Goal: Information Seeking & Learning: Learn about a topic

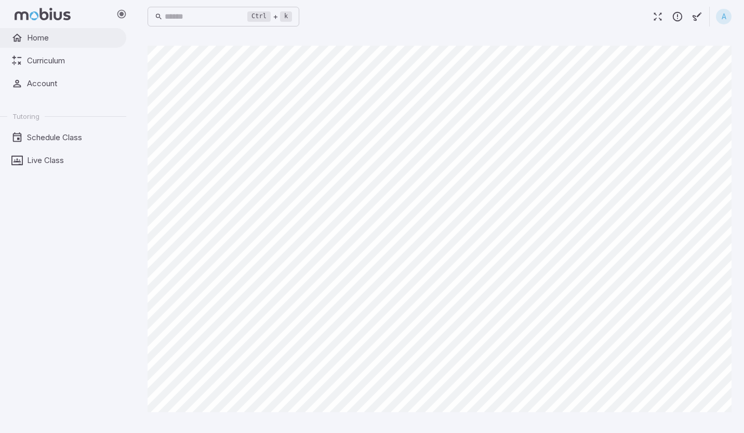
click at [42, 37] on span "Home" at bounding box center [73, 37] width 92 height 11
click at [49, 40] on span "Home" at bounding box center [73, 37] width 92 height 11
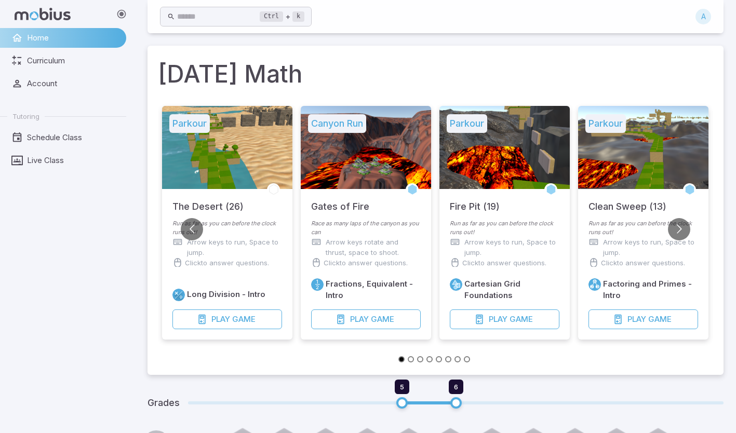
scroll to position [8, 0]
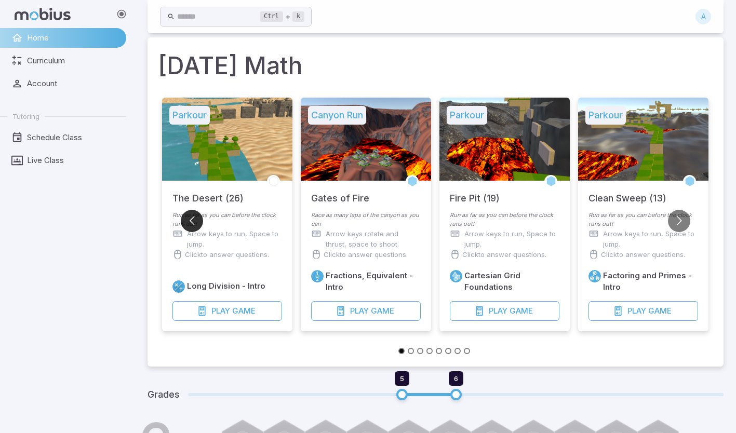
click at [189, 216] on button "Go to previous slide" at bounding box center [192, 221] width 22 height 22
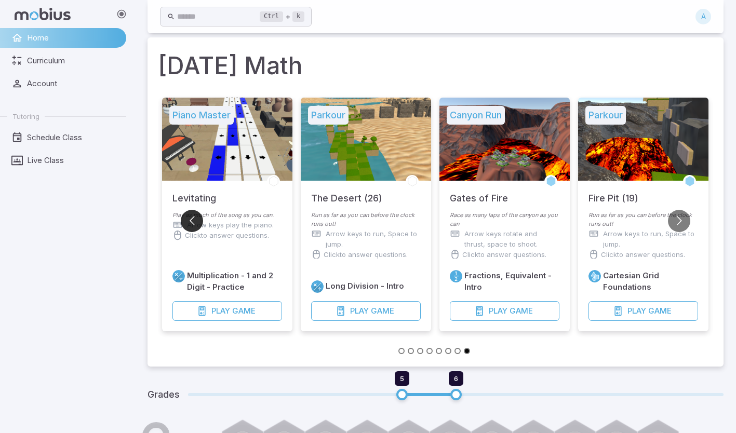
click at [189, 216] on button "Go to previous slide" at bounding box center [192, 221] width 22 height 22
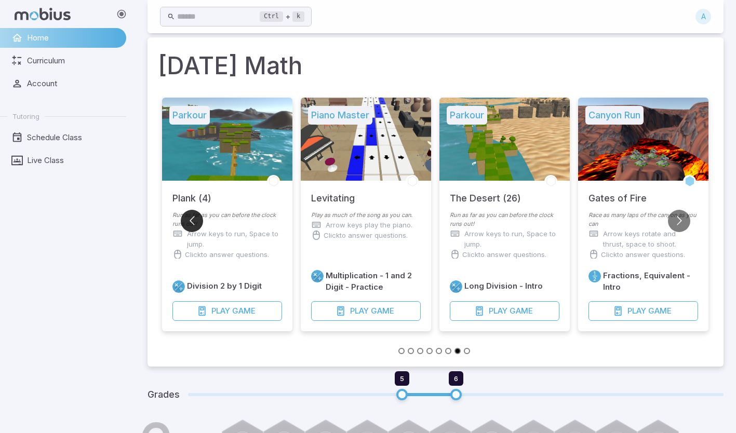
click at [189, 216] on button "Go to previous slide" at bounding box center [192, 221] width 22 height 22
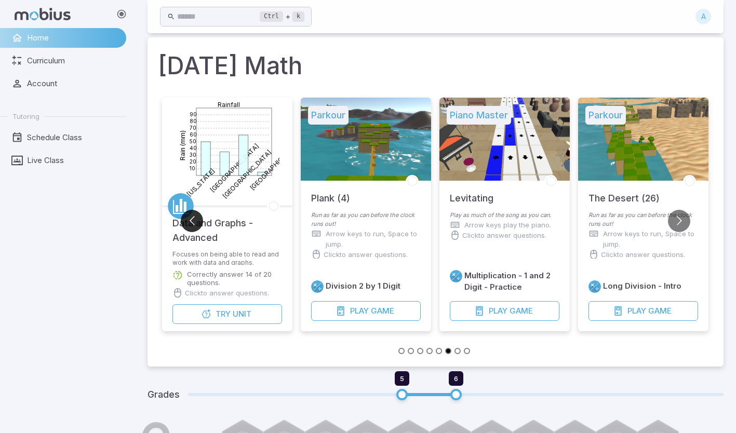
click at [189, 216] on button "Go to previous slide" at bounding box center [192, 221] width 22 height 22
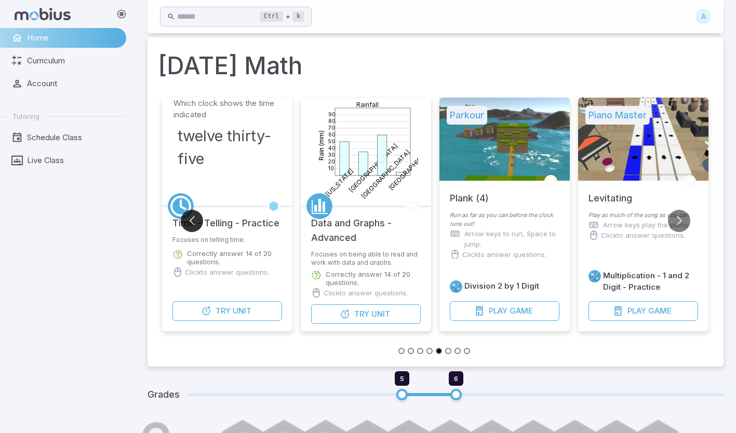
click at [189, 216] on button "Go to previous slide" at bounding box center [192, 221] width 22 height 22
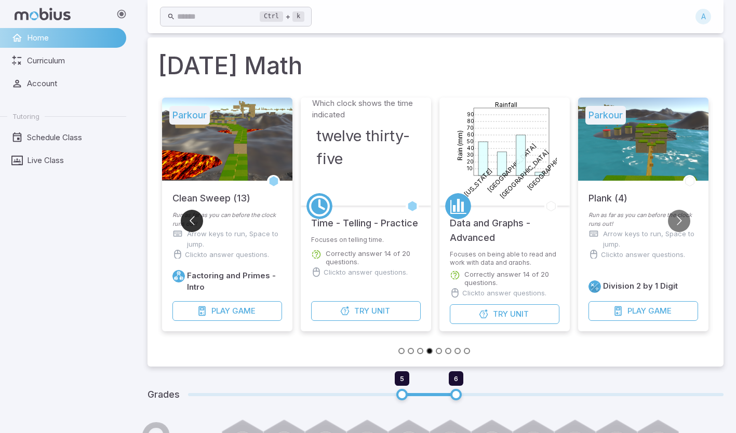
click at [189, 216] on button "Go to previous slide" at bounding box center [192, 221] width 22 height 22
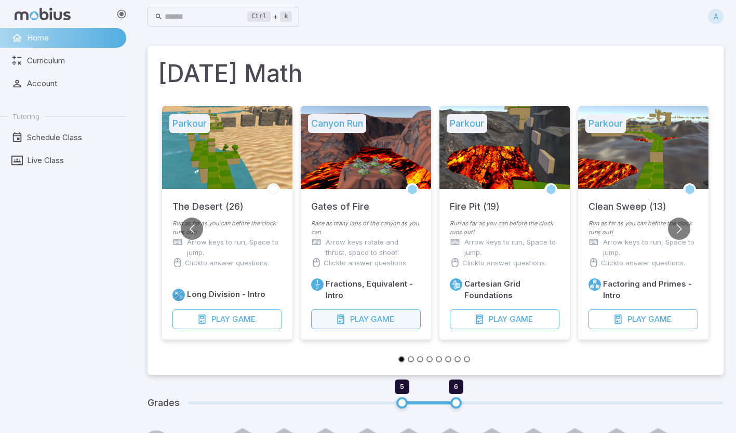
click at [357, 322] on span "Play" at bounding box center [359, 319] width 19 height 11
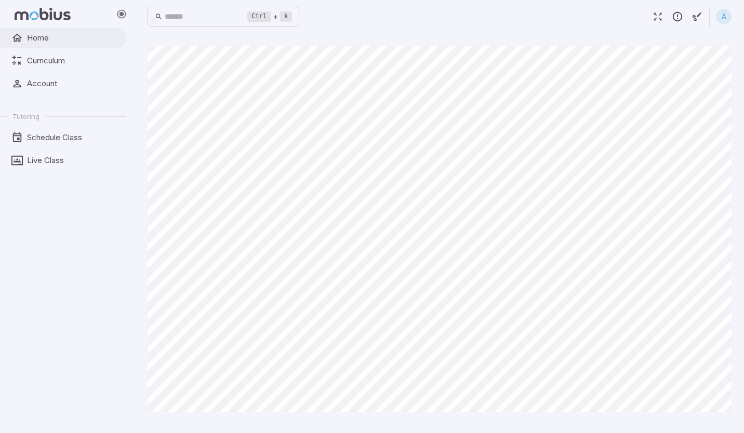
click at [62, 45] on link "Home" at bounding box center [63, 38] width 126 height 20
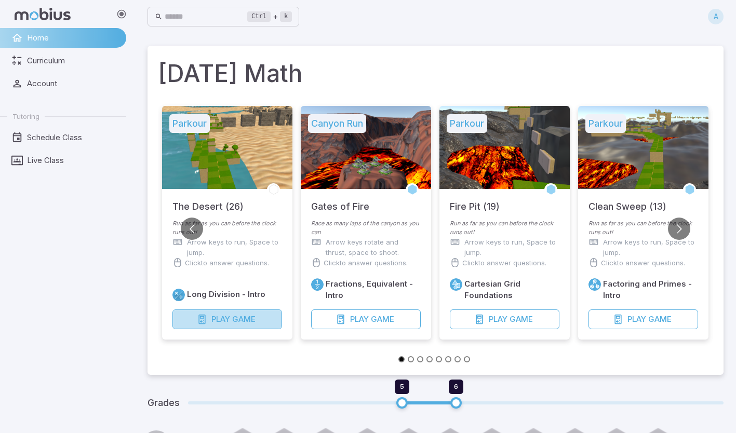
click at [210, 319] on button "Play Game" at bounding box center [227, 320] width 110 height 20
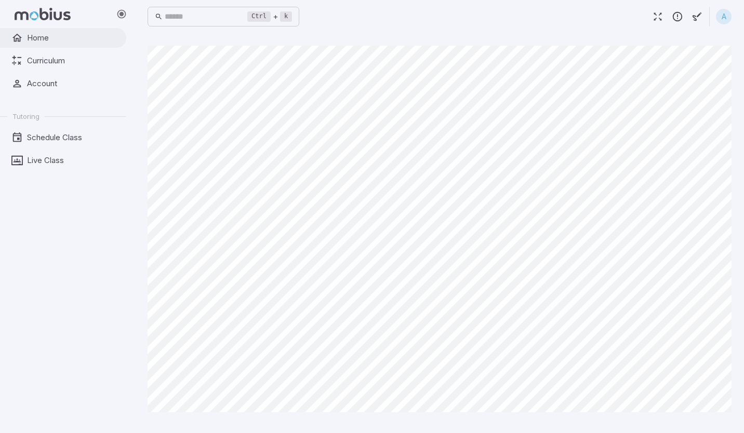
click at [52, 35] on span "Home" at bounding box center [73, 37] width 92 height 11
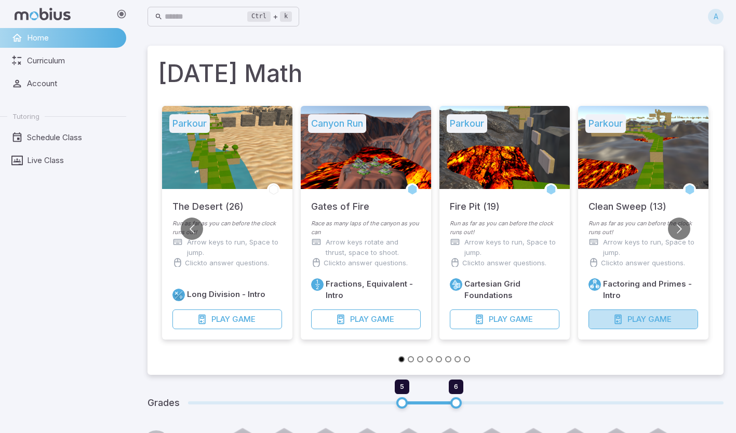
click at [642, 319] on span "Play" at bounding box center [637, 319] width 19 height 11
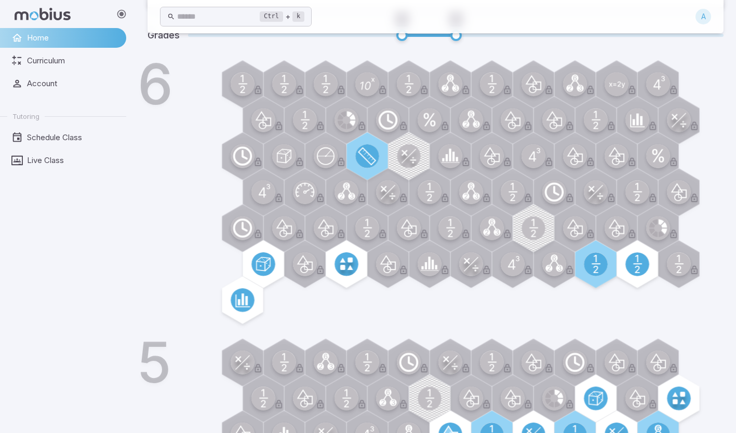
scroll to position [480, 0]
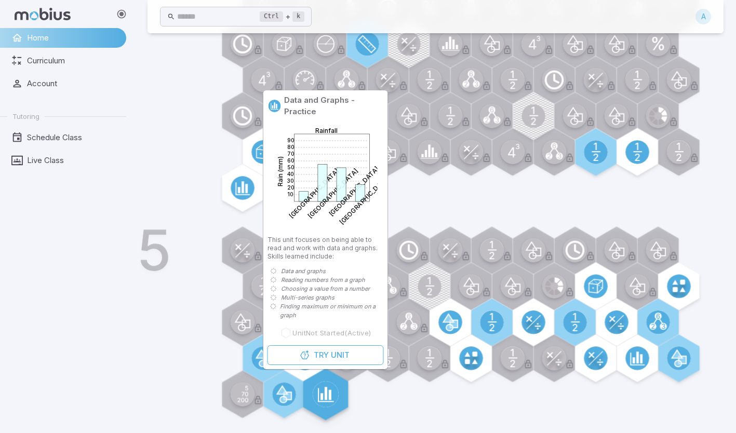
click at [323, 385] on circle at bounding box center [326, 394] width 26 height 26
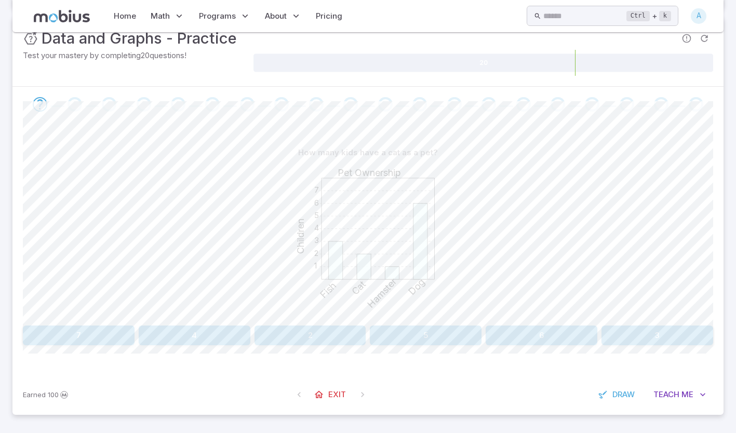
scroll to position [144, 0]
click at [322, 332] on button "2" at bounding box center [311, 336] width 112 height 20
click at [444, 342] on button "Rabbit" at bounding box center [454, 336] width 169 height 20
click at [104, 326] on button "Cat" at bounding box center [107, 336] width 169 height 20
click at [601, 332] on button "Fish" at bounding box center [628, 336] width 169 height 20
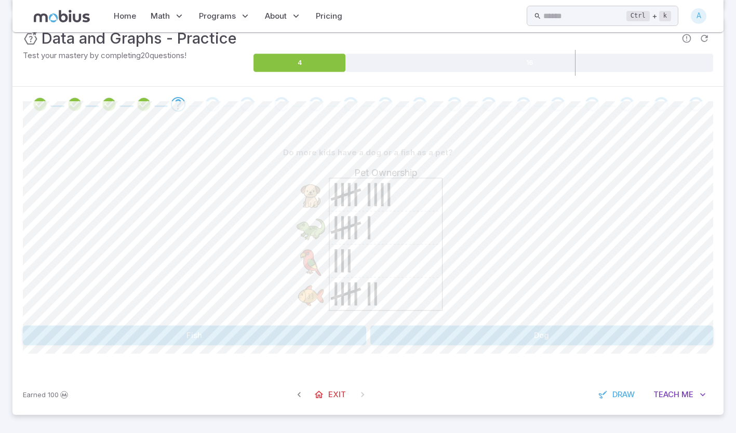
click at [420, 339] on button "Dog" at bounding box center [541, 336] width 343 height 20
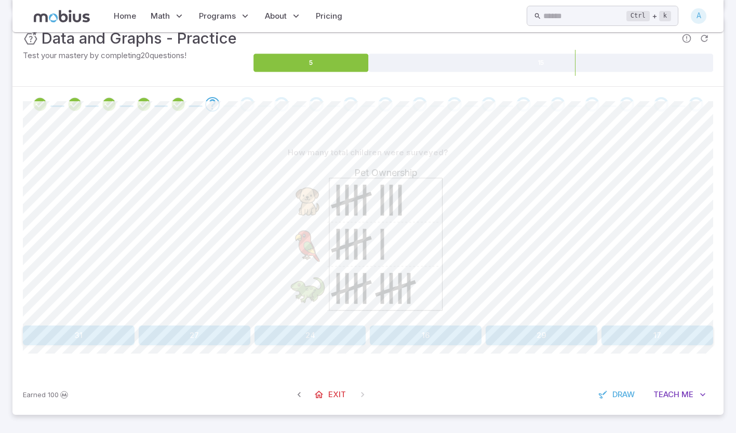
click at [325, 336] on button "24" at bounding box center [311, 336] width 112 height 20
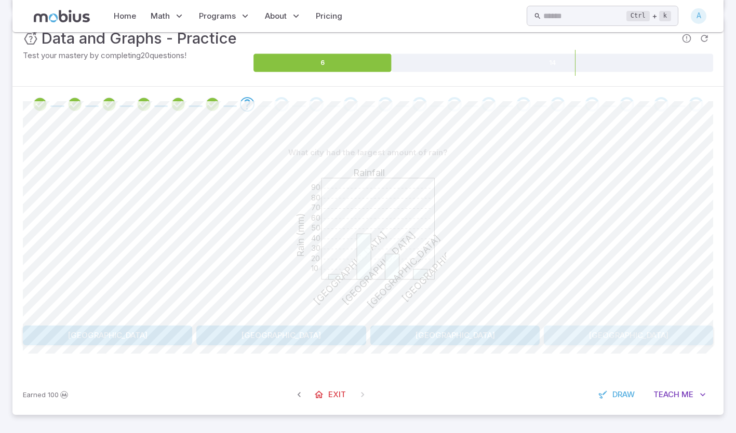
click at [617, 333] on button "London" at bounding box center [628, 336] width 169 height 20
click at [92, 330] on button "13" at bounding box center [79, 336] width 112 height 20
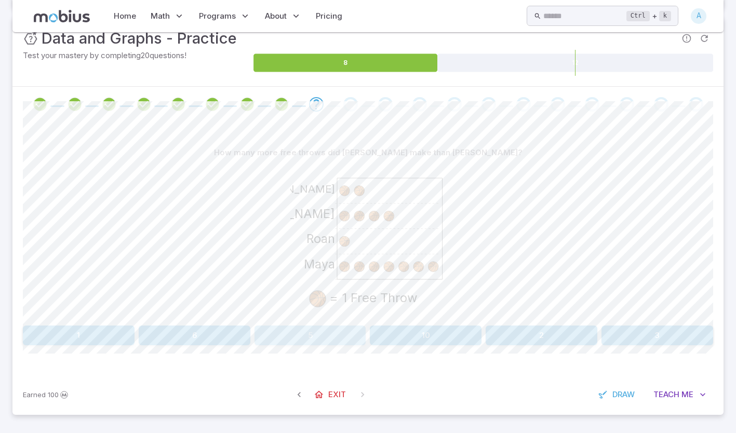
click at [306, 337] on button "5" at bounding box center [311, 336] width 112 height 20
click at [91, 332] on button "2" at bounding box center [79, 336] width 112 height 20
click at [112, 338] on button "35" at bounding box center [137, 336] width 228 height 20
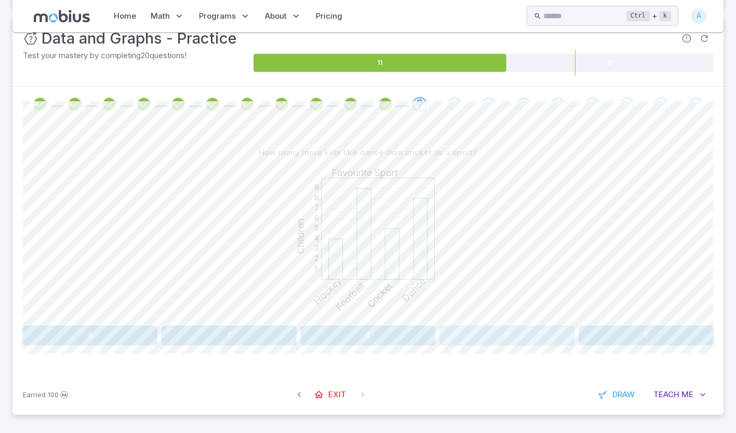
click at [485, 338] on button "3" at bounding box center [507, 336] width 135 height 20
click at [100, 336] on button "20" at bounding box center [79, 336] width 112 height 20
click at [375, 337] on button "Sunday and Tuesday" at bounding box center [369, 336] width 228 height 20
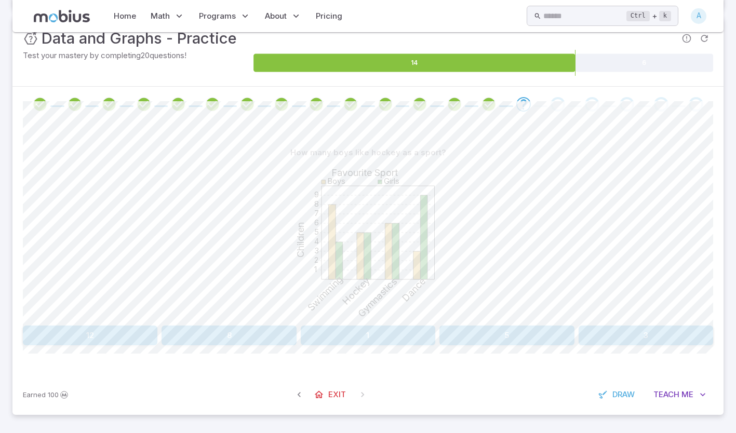
click at [505, 331] on button "5" at bounding box center [507, 336] width 135 height 20
click at [322, 334] on button "Cat" at bounding box center [369, 336] width 228 height 20
click at [441, 342] on button "Boys / Soccer" at bounding box center [454, 336] width 169 height 20
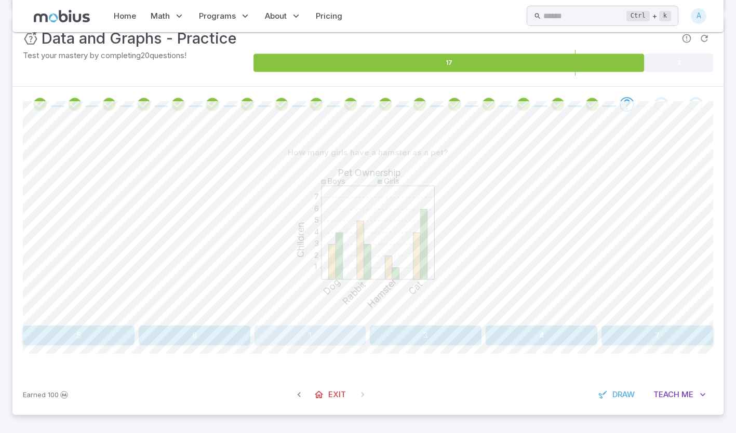
click at [327, 333] on button "1" at bounding box center [311, 336] width 112 height 20
click at [328, 335] on button "Cat" at bounding box center [369, 336] width 228 height 20
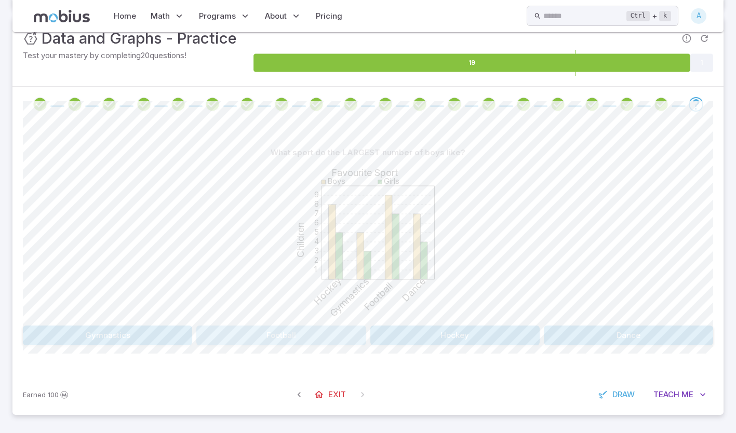
click at [301, 332] on button "Football" at bounding box center [280, 336] width 169 height 20
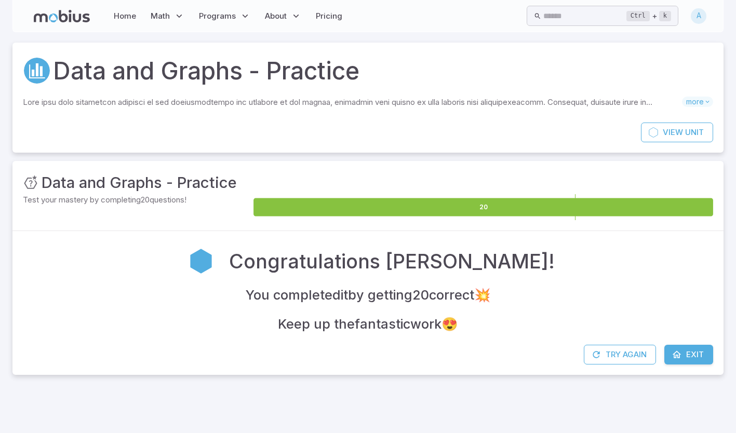
scroll to position [0, 0]
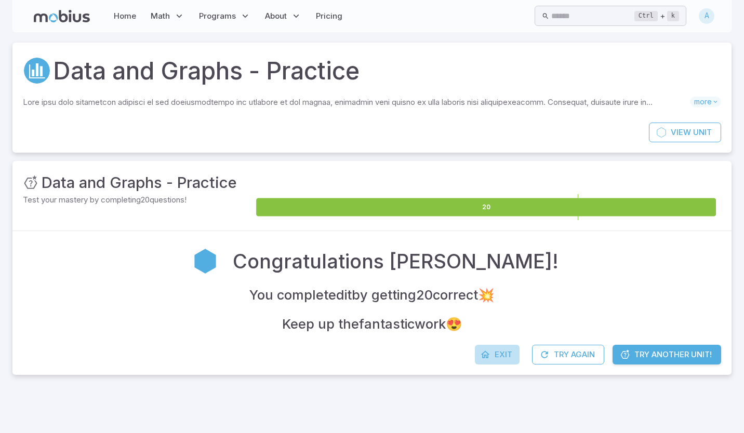
click at [497, 351] on span "Exit" at bounding box center [504, 354] width 18 height 11
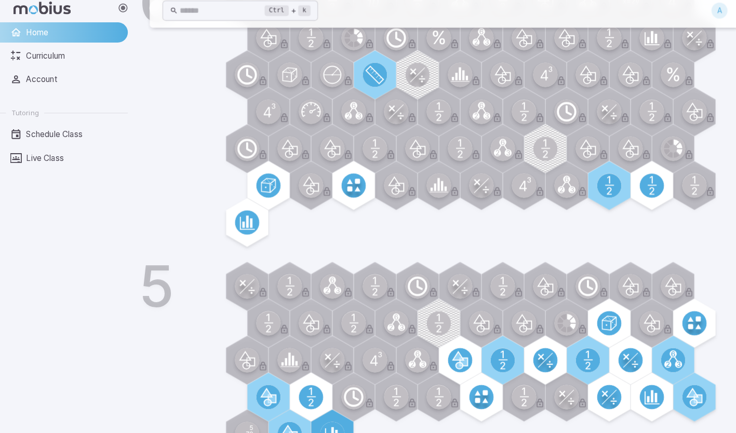
scroll to position [26, 0]
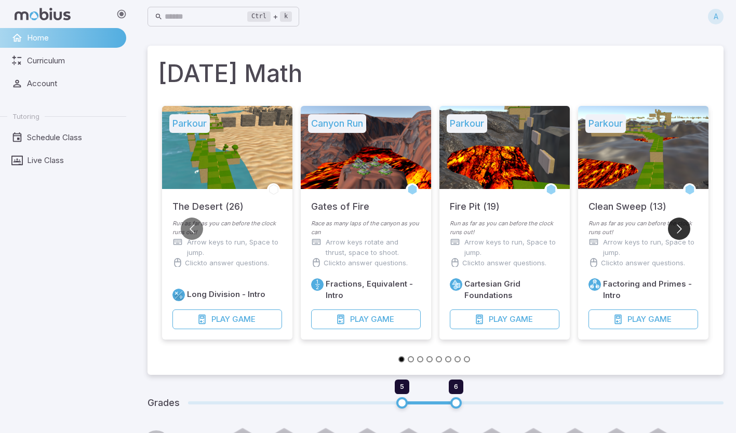
click at [682, 232] on button "Go to next slide" at bounding box center [679, 229] width 22 height 22
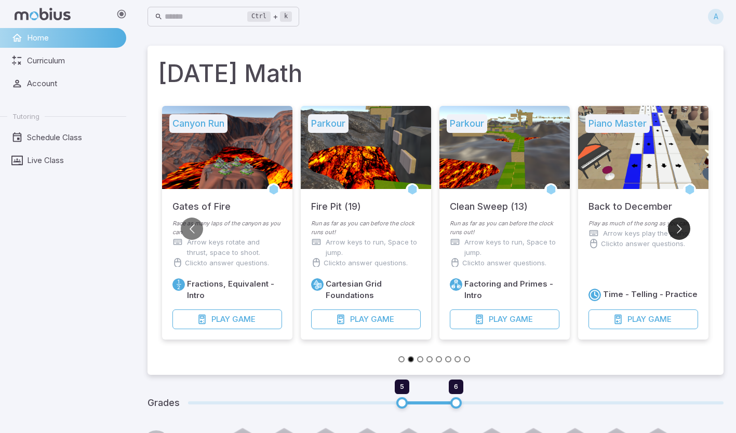
click at [684, 229] on button "Go to next slide" at bounding box center [679, 229] width 22 height 22
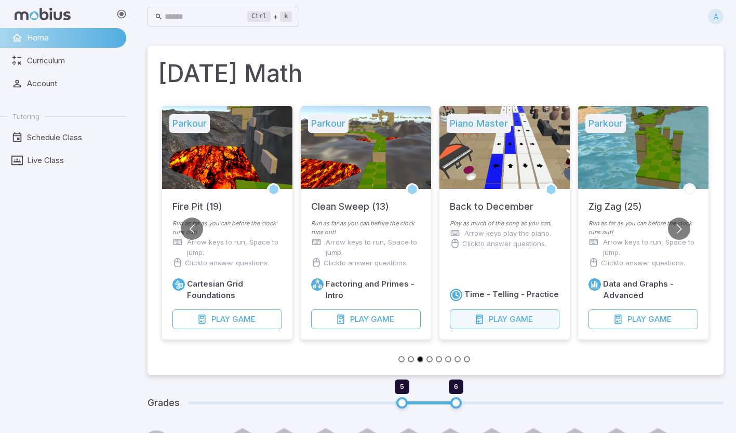
click at [512, 326] on button "Play Game" at bounding box center [505, 320] width 110 height 20
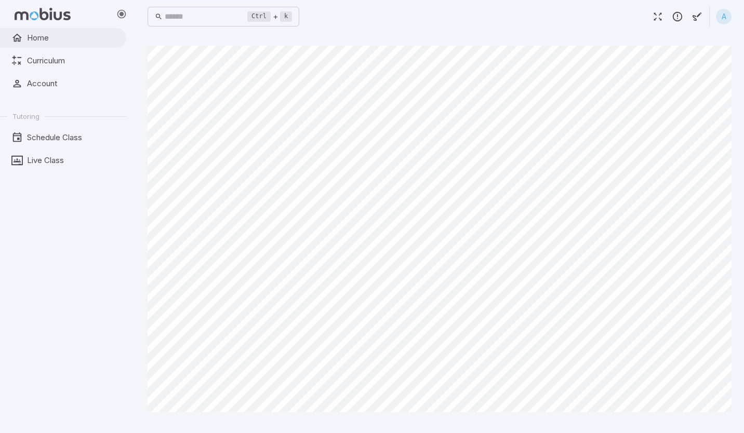
click at [46, 43] on span "Home" at bounding box center [73, 37] width 92 height 11
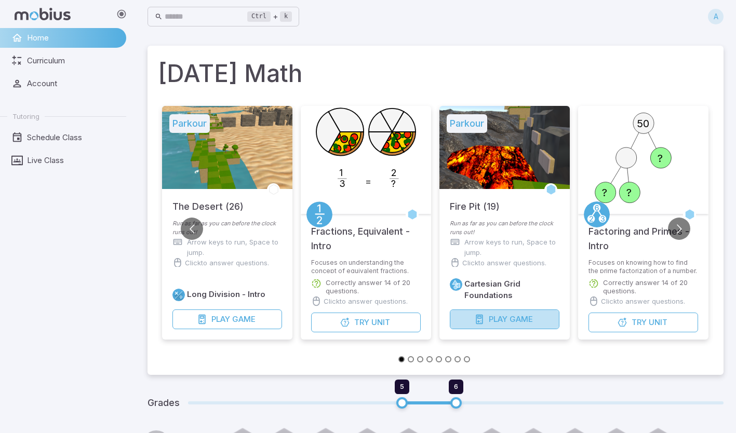
click at [494, 314] on span "Play" at bounding box center [498, 319] width 19 height 11
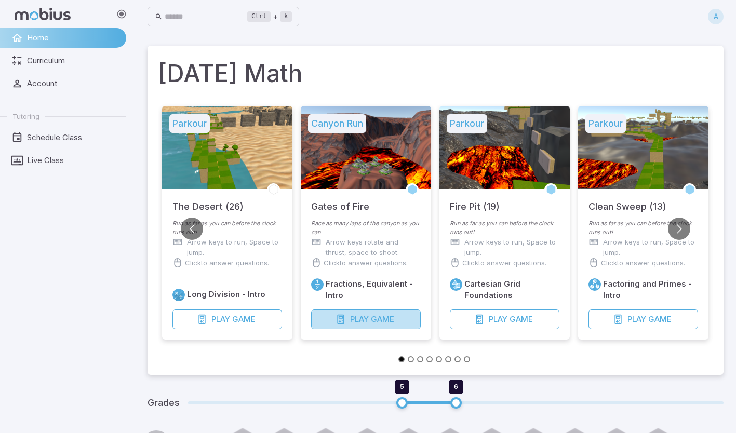
click at [359, 316] on span "Play" at bounding box center [359, 319] width 19 height 11
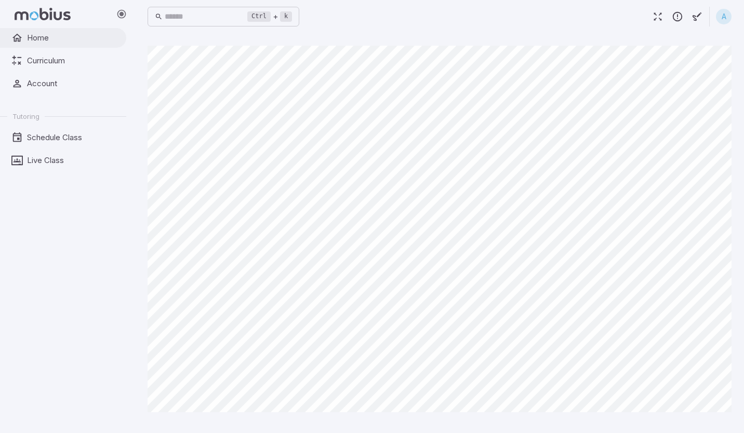
click at [41, 44] on link "Home" at bounding box center [63, 38] width 126 height 20
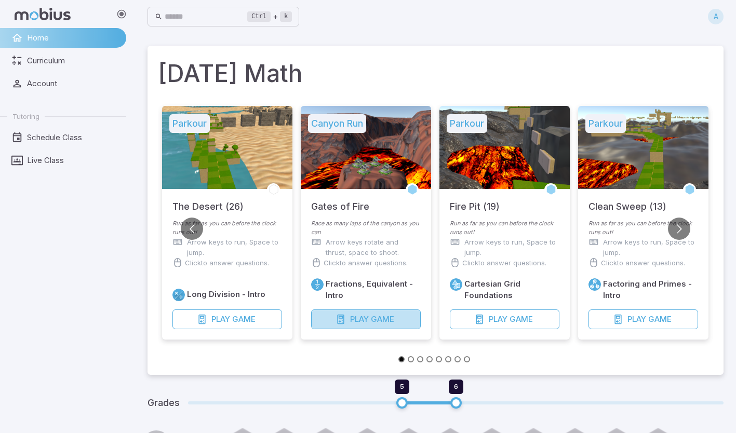
click at [375, 314] on span "Game" at bounding box center [382, 319] width 23 height 11
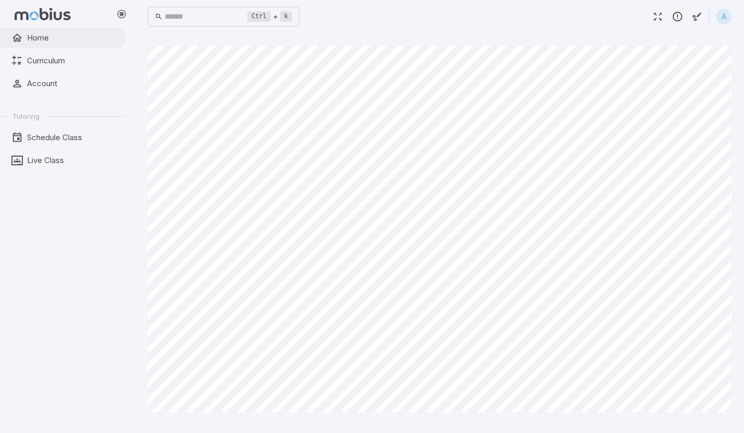
click at [49, 35] on span "Home" at bounding box center [73, 37] width 92 height 11
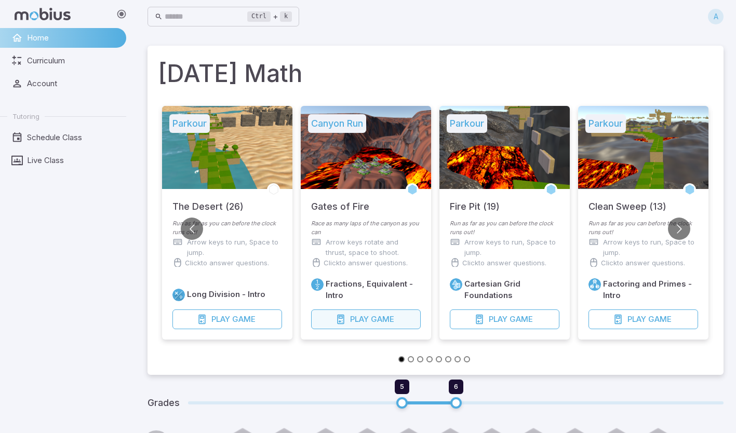
click at [364, 327] on button "Play Game" at bounding box center [366, 320] width 110 height 20
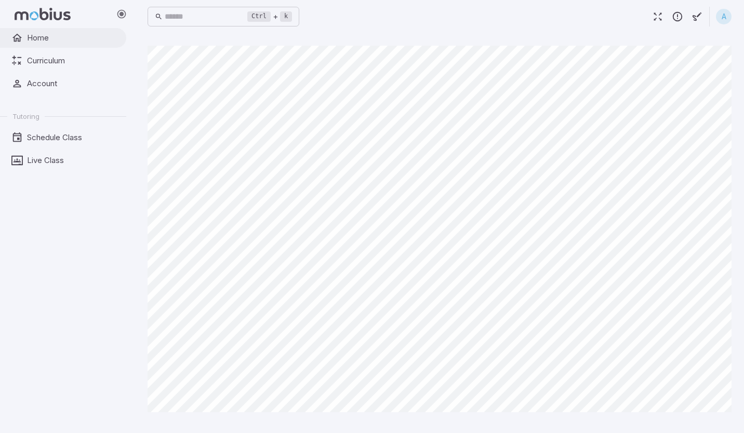
click at [36, 38] on span "Home" at bounding box center [73, 37] width 92 height 11
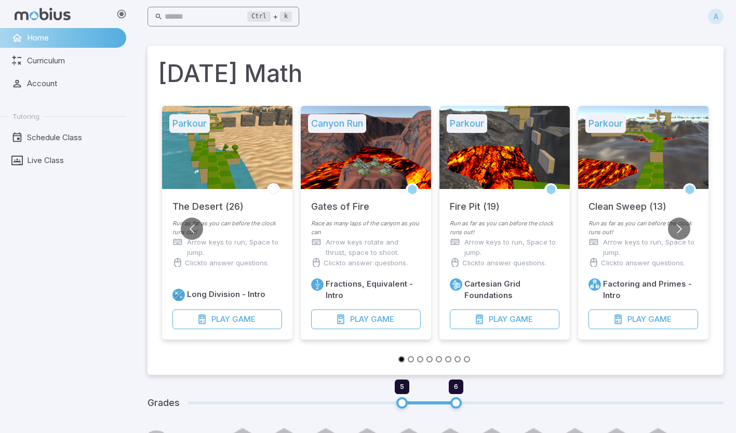
click at [192, 13] on input "text" at bounding box center [206, 17] width 83 height 20
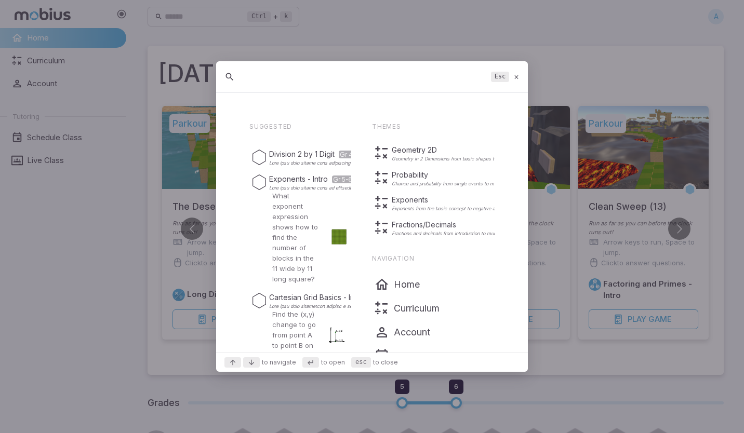
click at [258, 77] on input "text" at bounding box center [364, 77] width 246 height 19
click at [517, 77] on icon at bounding box center [516, 77] width 7 height 8
